Goal: Task Accomplishment & Management: Manage account settings

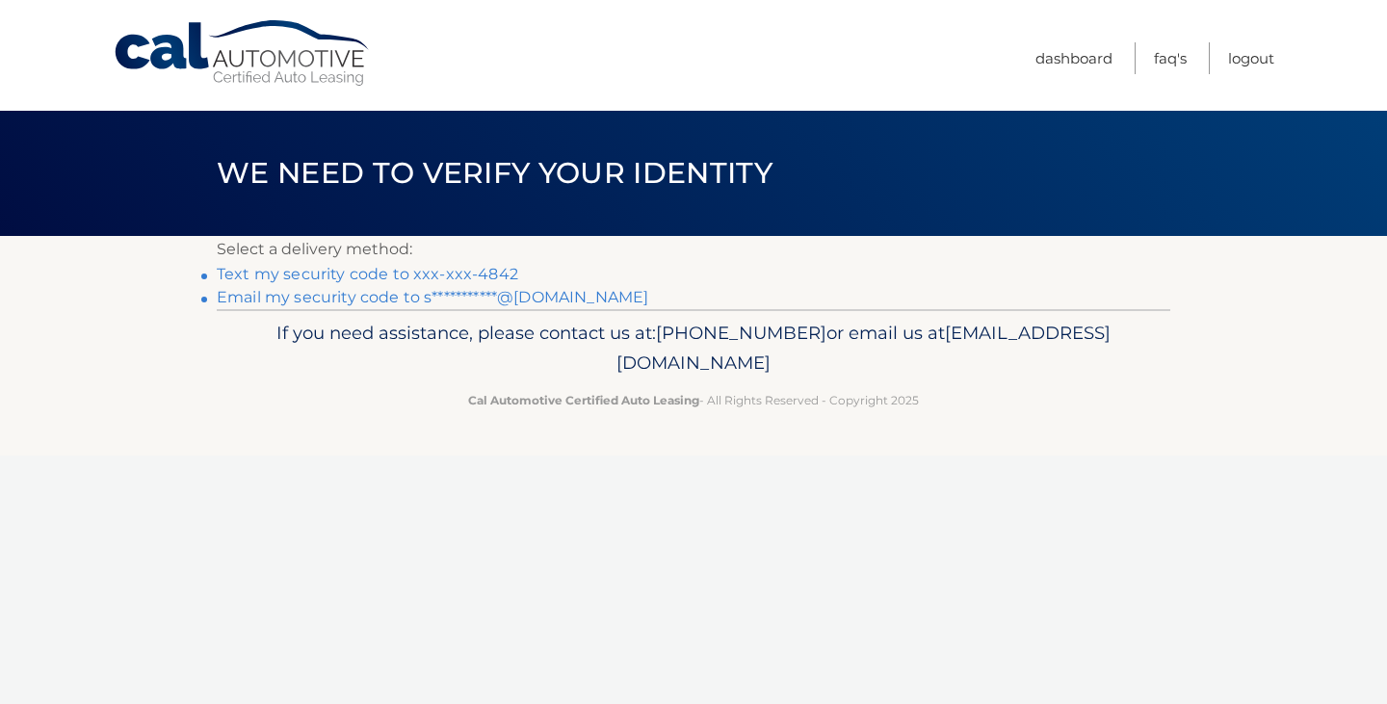
click at [458, 269] on link "Text my security code to xxx-xxx-4842" at bounding box center [368, 274] width 302 height 18
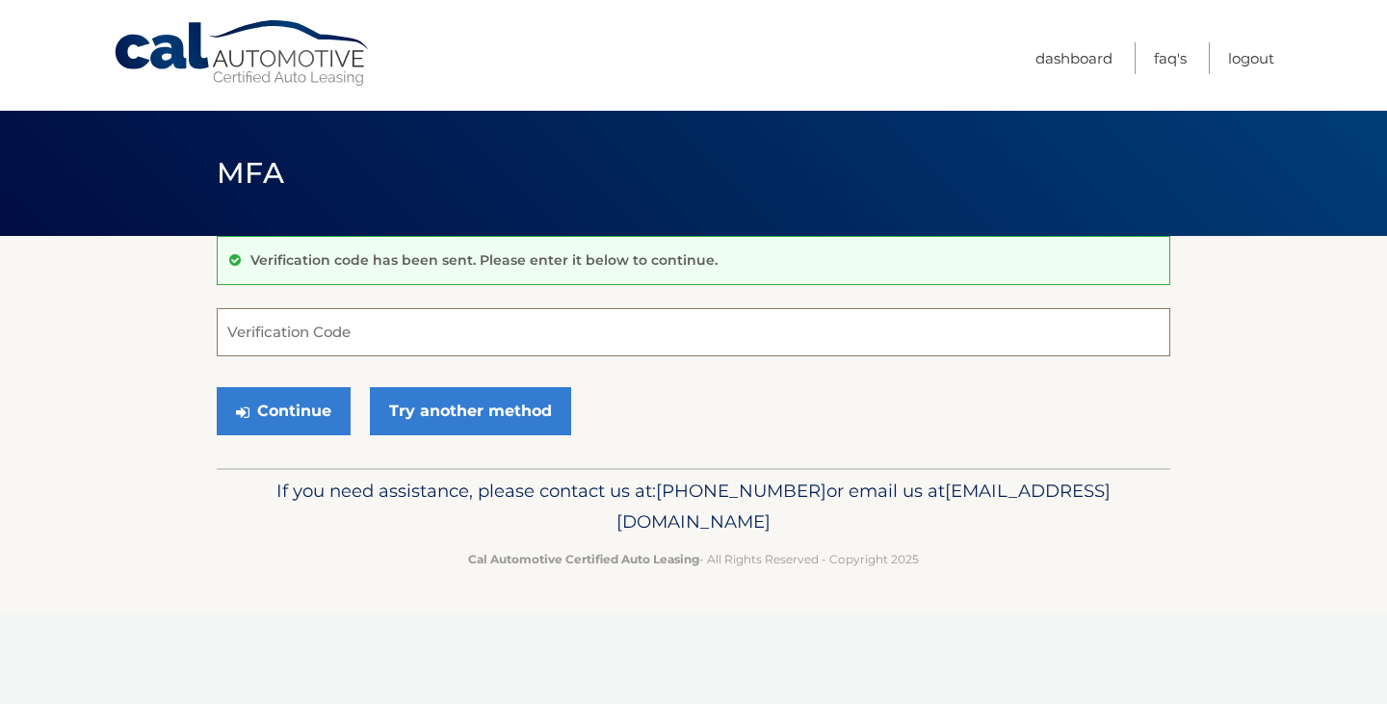
click at [435, 342] on input "Verification Code" at bounding box center [694, 332] width 954 height 48
type input "5"
type input "688662"
click at [277, 413] on button "Continue" at bounding box center [284, 411] width 134 height 48
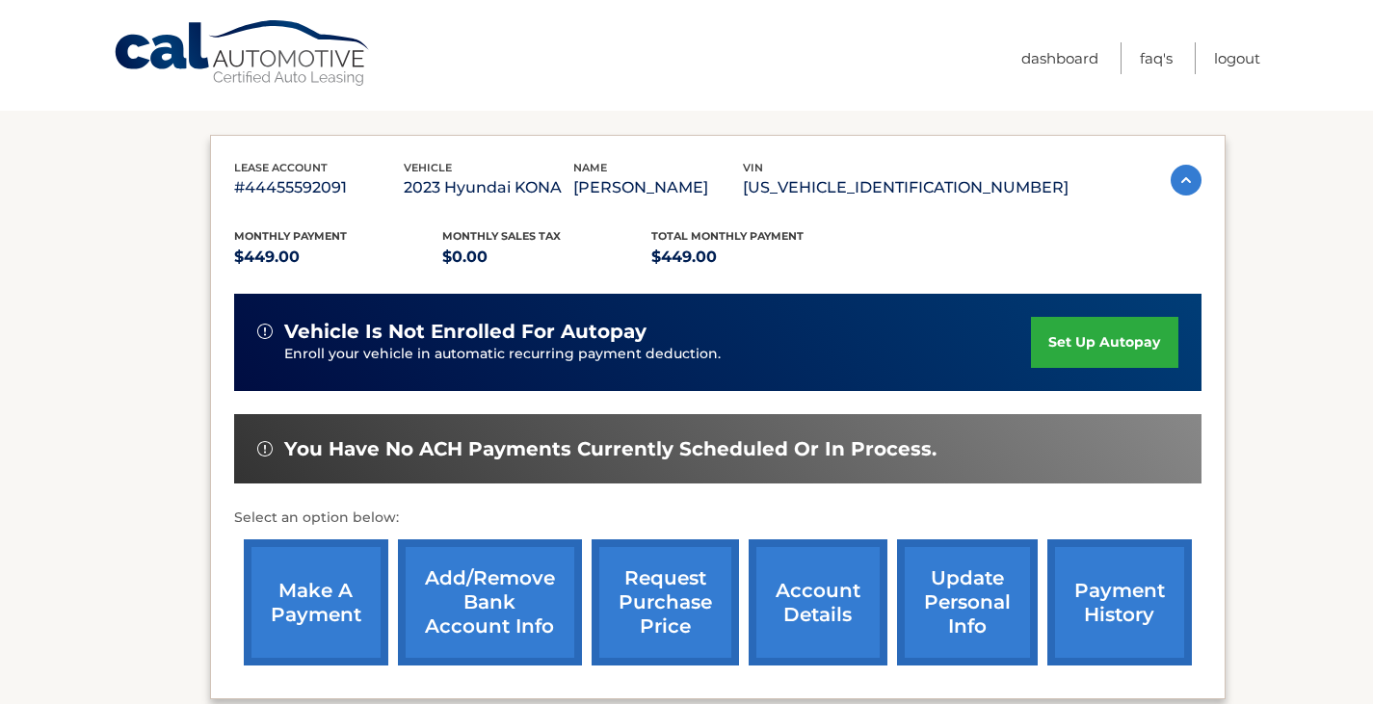
scroll to position [462, 0]
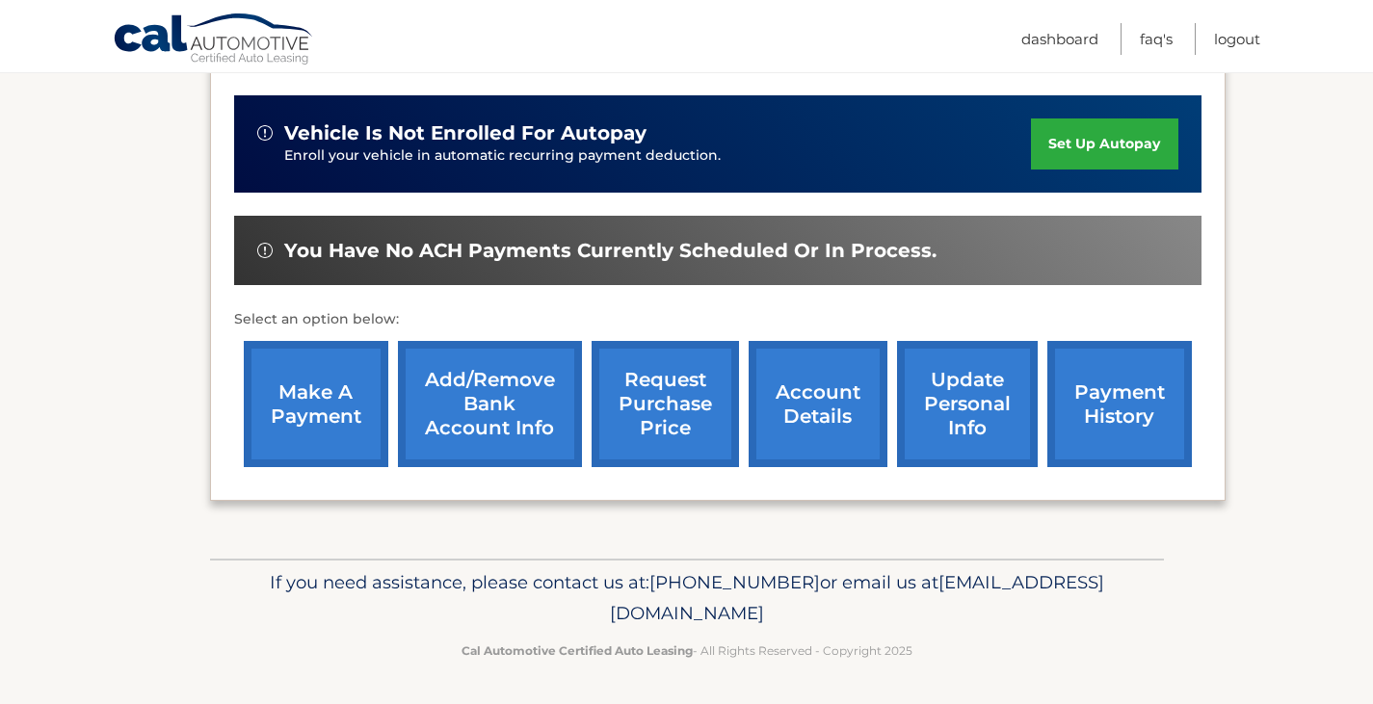
click at [282, 418] on link "make a payment" at bounding box center [316, 404] width 145 height 126
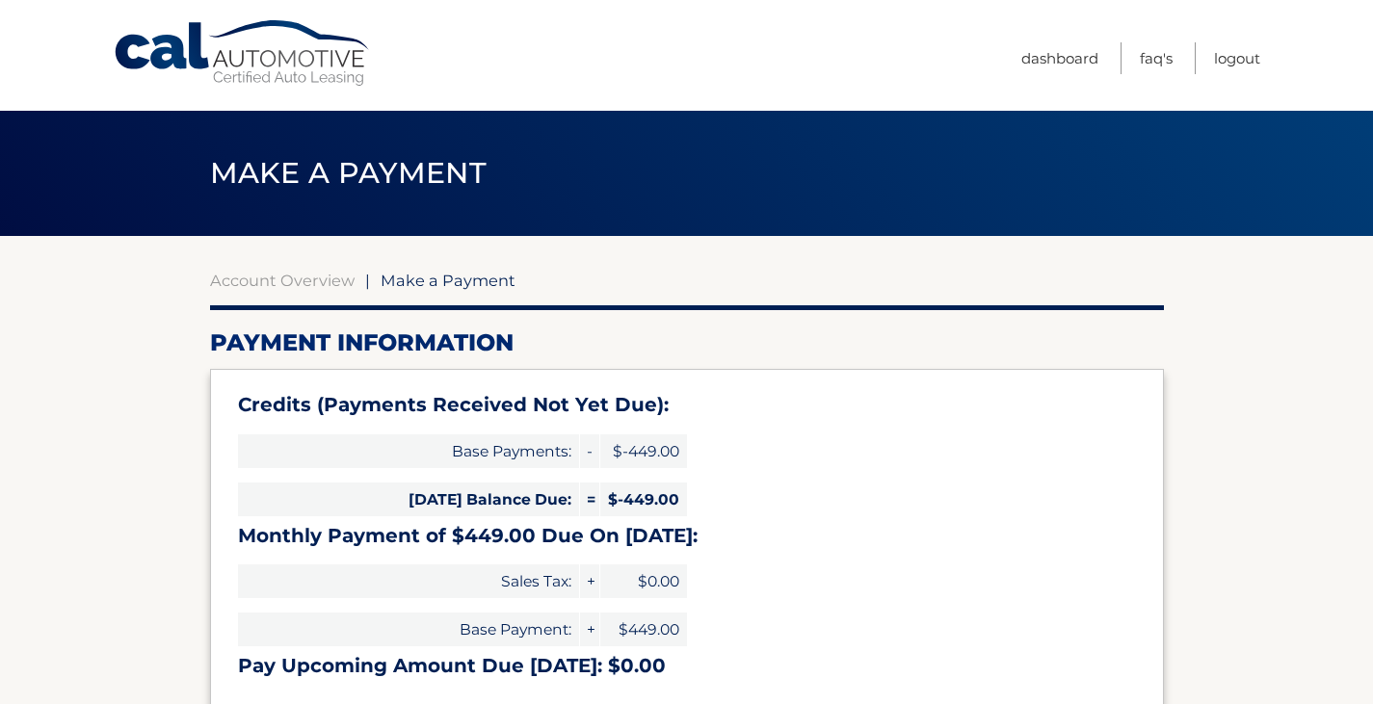
select select "Mzg3MTU0YzEtMjRmOS00NzRmLWEyYTItZWY4MDU5N2M4NzI3"
